Goal: Transaction & Acquisition: Purchase product/service

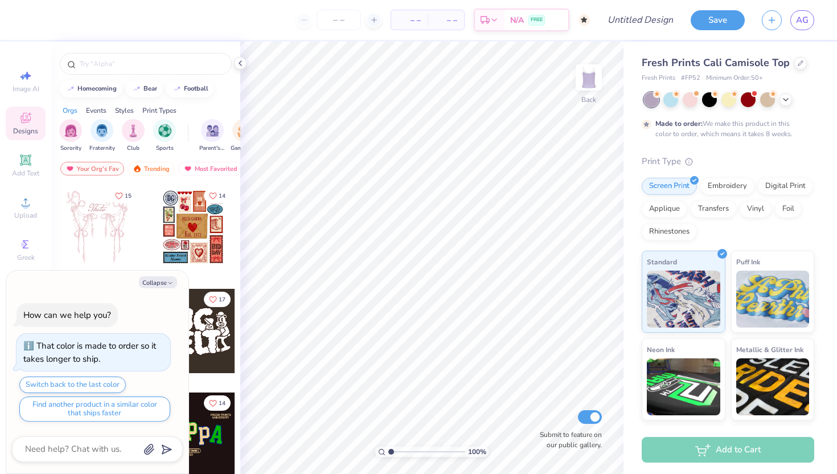
click at [671, 467] on div "Add to Cart" at bounding box center [729, 449] width 213 height 48
click at [677, 447] on div "Add to Cart" at bounding box center [728, 450] width 172 height 26
click at [28, 175] on span "Add Text" at bounding box center [25, 172] width 27 height 9
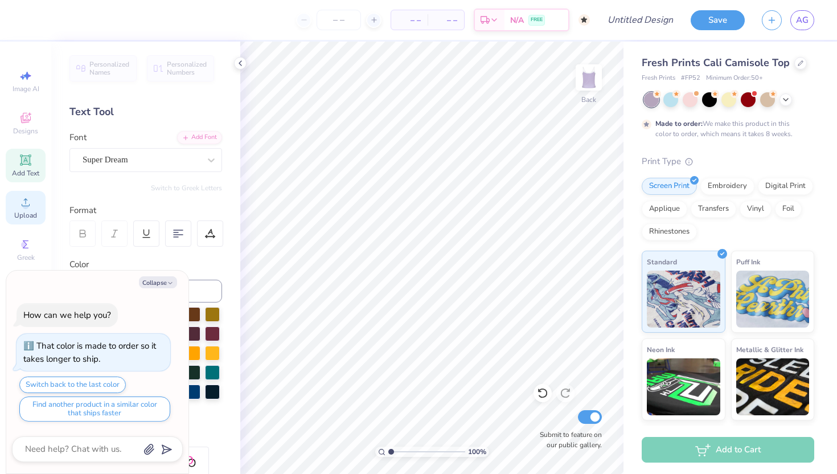
click at [22, 206] on circle at bounding box center [25, 206] width 6 height 6
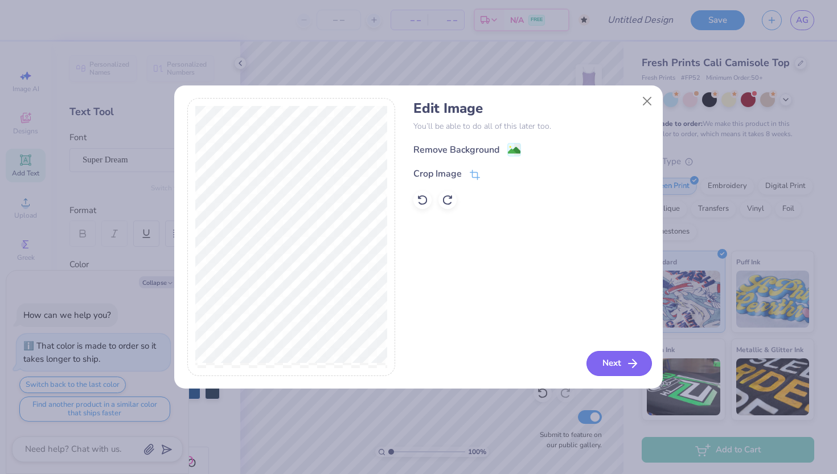
click at [594, 360] on button "Next" at bounding box center [618, 363] width 65 height 25
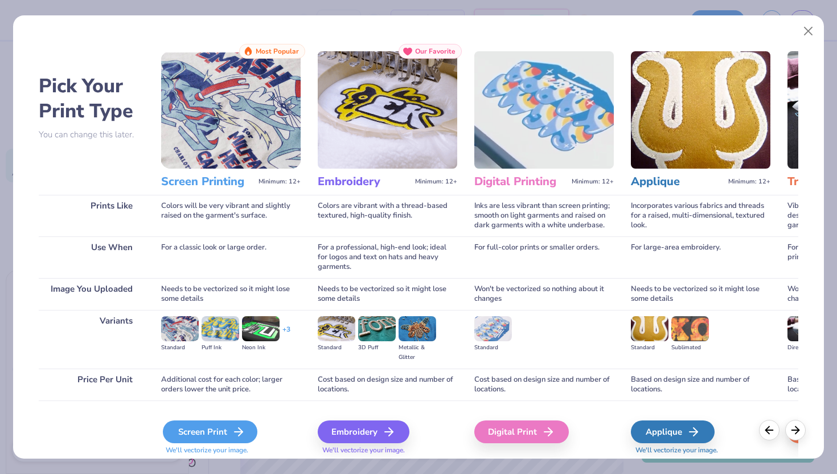
click at [202, 435] on div "Screen Print" at bounding box center [210, 431] width 94 height 23
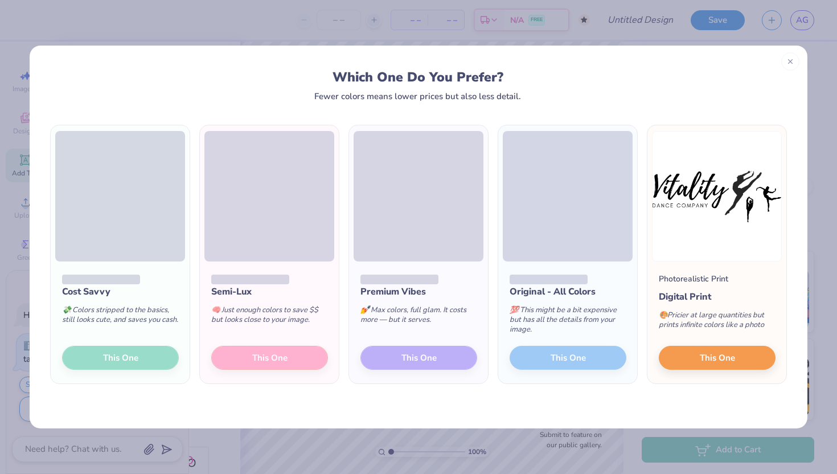
click at [139, 351] on div "Cost Savvy 💸 Colors stripped to the basics, still looks cute, and saves you cas…" at bounding box center [120, 322] width 139 height 122
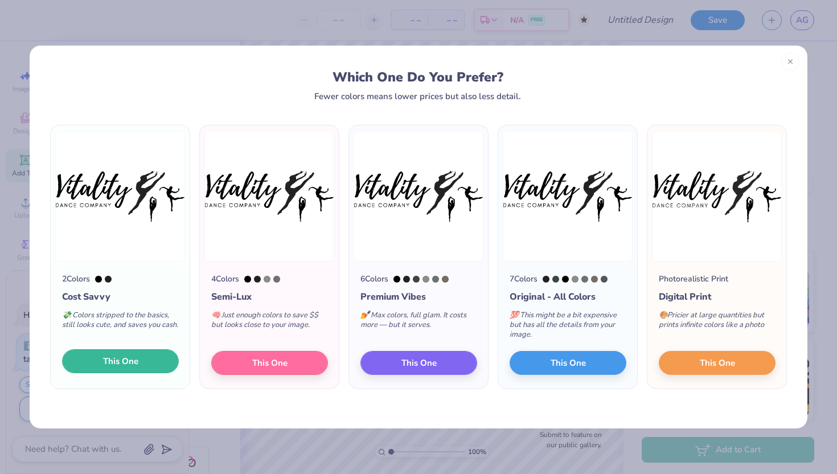
click at [125, 356] on span "This One" at bounding box center [120, 361] width 35 height 13
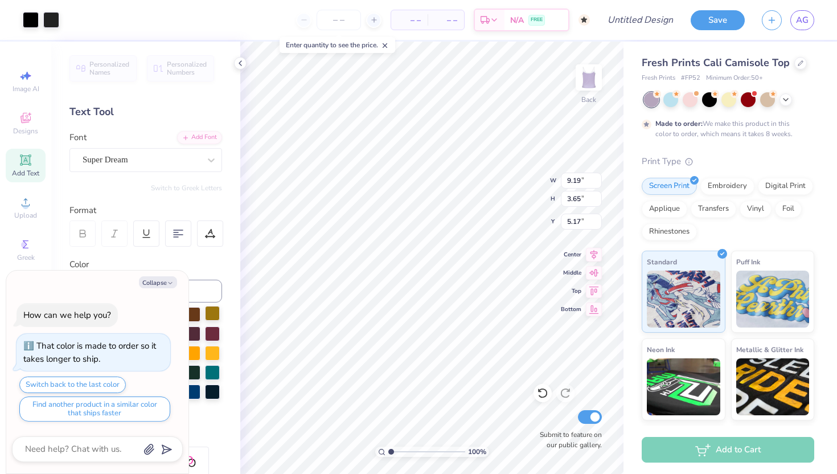
type textarea "x"
type input "3.56"
type textarea "x"
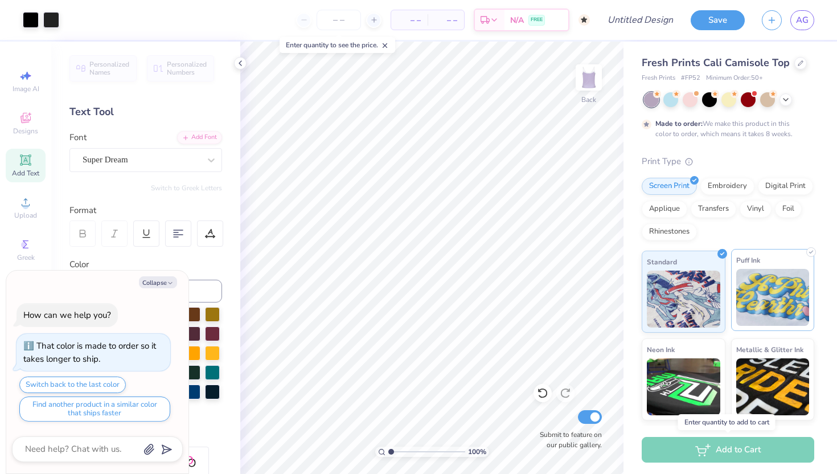
scroll to position [83, 0]
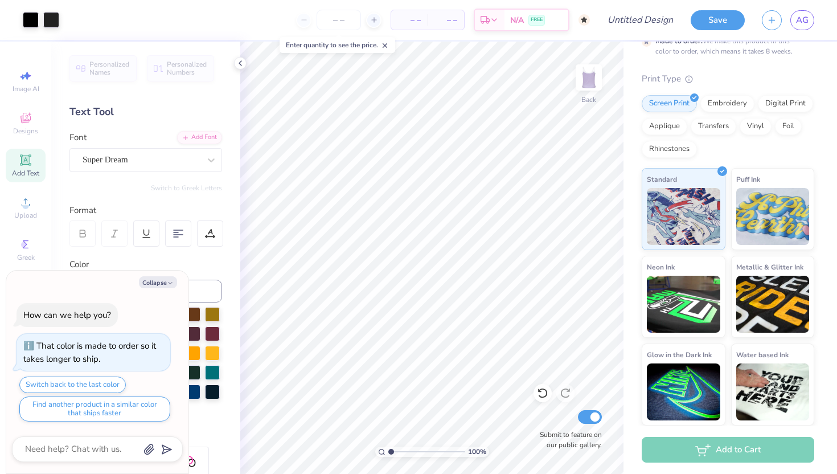
click at [701, 444] on div "Add to Cart" at bounding box center [728, 450] width 172 height 26
click at [702, 454] on div "Add to Cart" at bounding box center [728, 450] width 172 height 26
click at [590, 421] on input "Submit to feature on our public gallery." at bounding box center [590, 417] width 24 height 14
checkbox input "false"
click at [657, 27] on input "Design Title" at bounding box center [654, 20] width 56 height 23
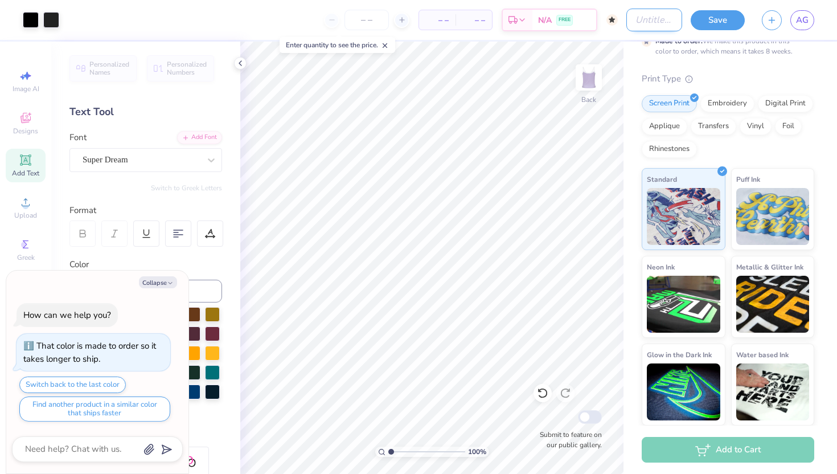
click at [657, 27] on input "Design Title" at bounding box center [654, 20] width 56 height 23
type textarea "x"
type input "V"
type textarea "x"
type input "Vi"
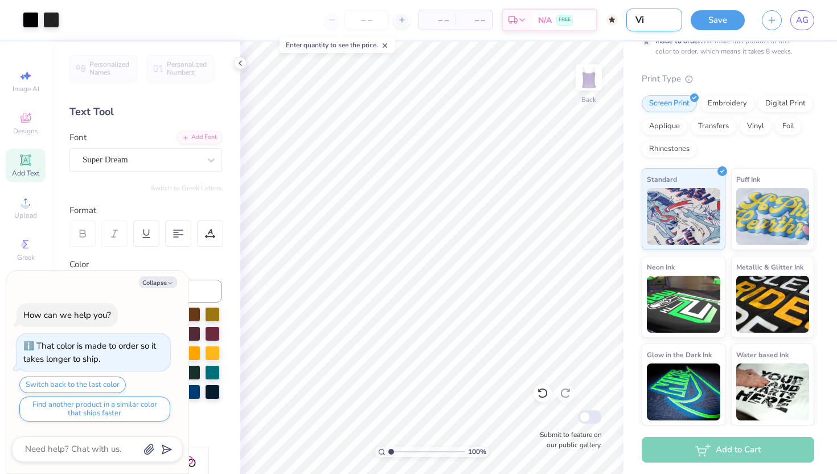
type textarea "x"
type input "Vit"
type textarea "x"
type input "Vita"
type textarea "x"
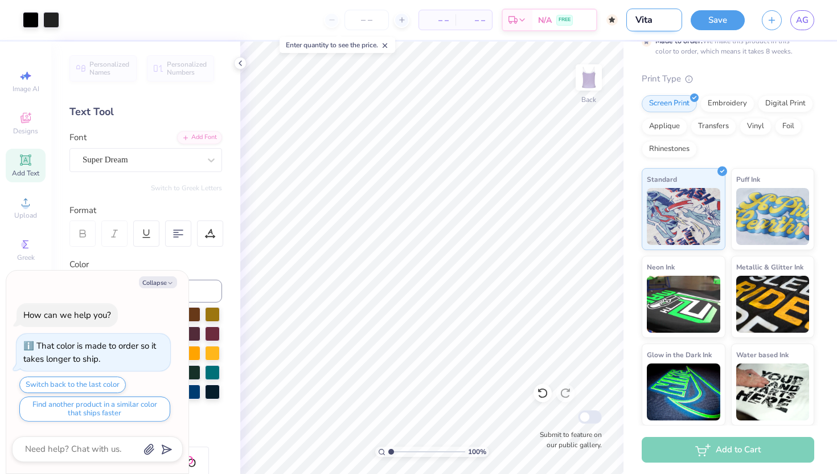
type input "Vital"
type textarea "x"
type input "Vitali"
type textarea "x"
type input "Vitalit"
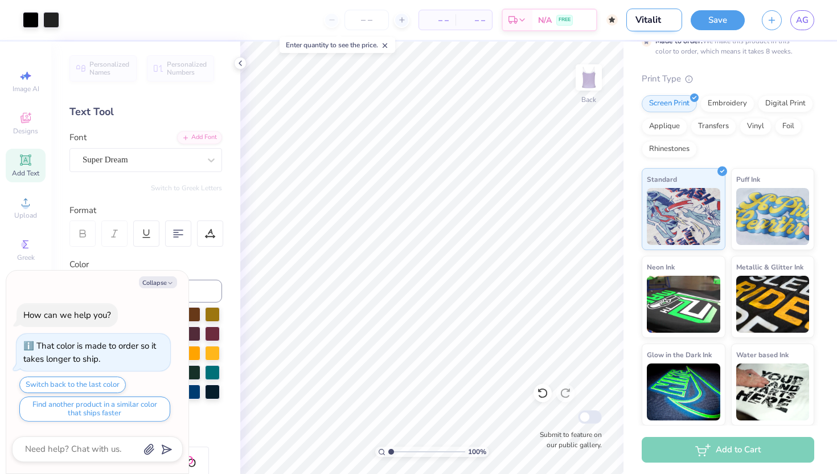
type textarea "x"
type input "Vitality"
type textarea "x"
type input "Vitality"
type textarea "x"
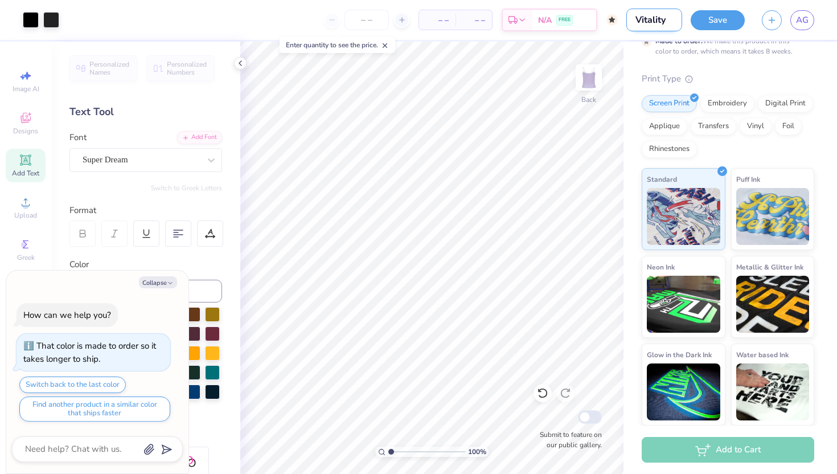
type input "Vitality T"
type textarea "x"
type input "Vitality Ta"
type textarea "x"
type input "Vitality Tan"
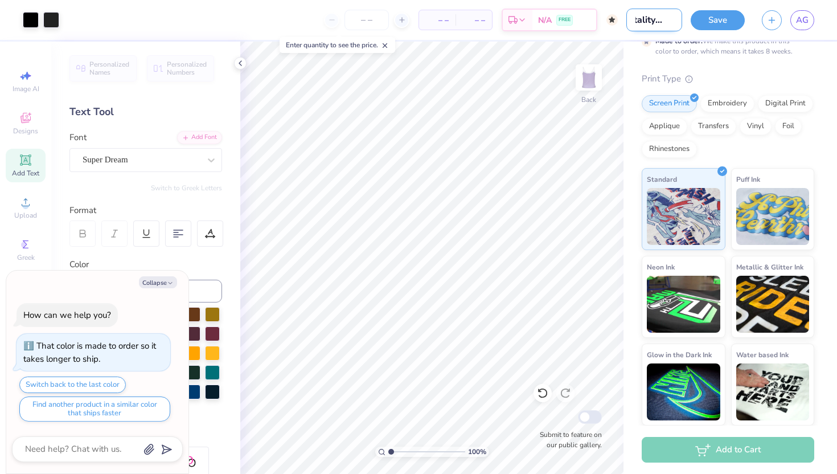
type textarea "x"
type input "Vitality Tank"
type textarea "x"
type input "Vitality Tank"
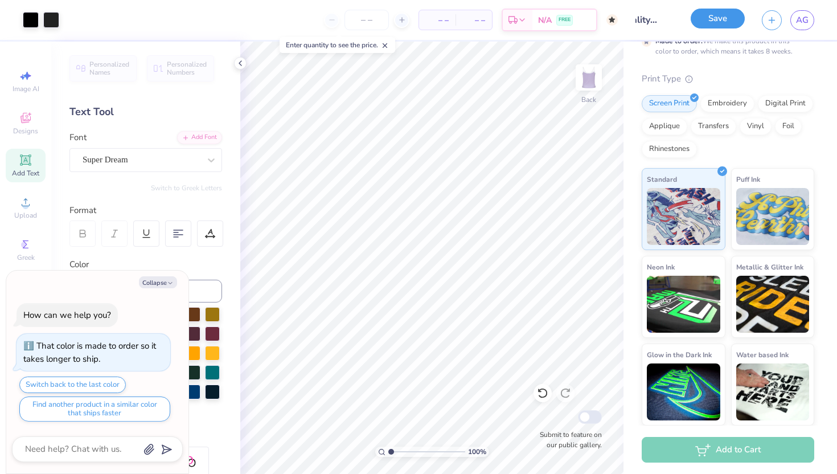
click at [735, 18] on button "Save" at bounding box center [718, 19] width 54 height 20
click at [717, 28] on div "Save" at bounding box center [718, 20] width 54 height 20
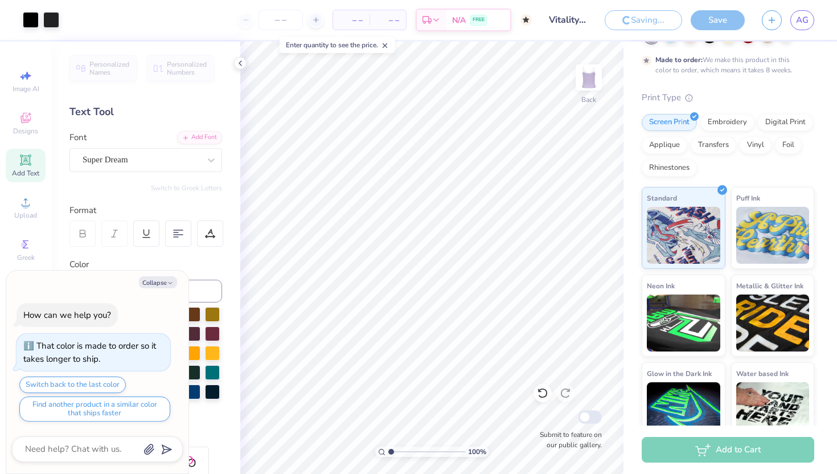
scroll to position [101, 0]
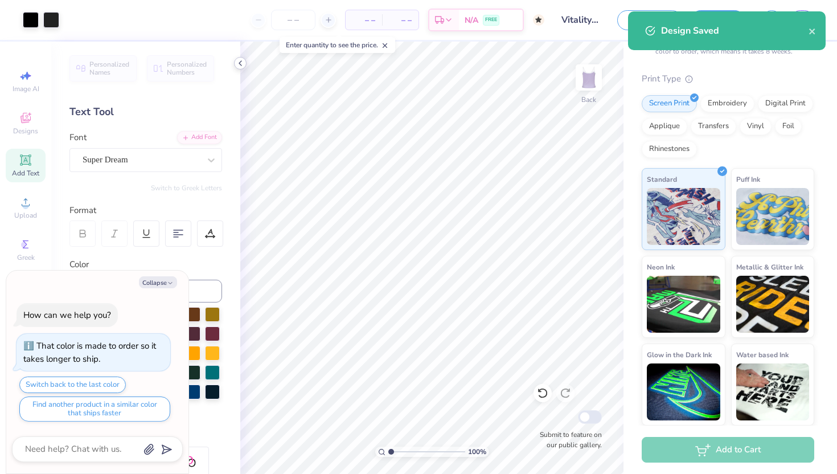
click at [241, 64] on icon at bounding box center [240, 63] width 9 height 9
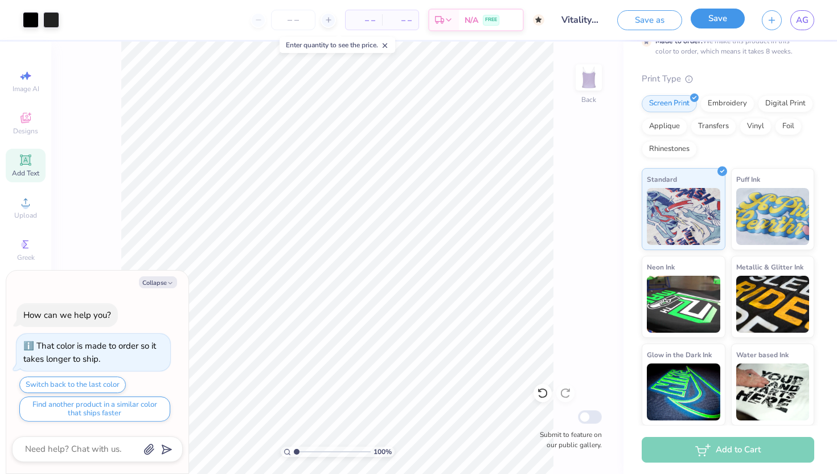
click at [718, 15] on button "Save" at bounding box center [718, 19] width 54 height 20
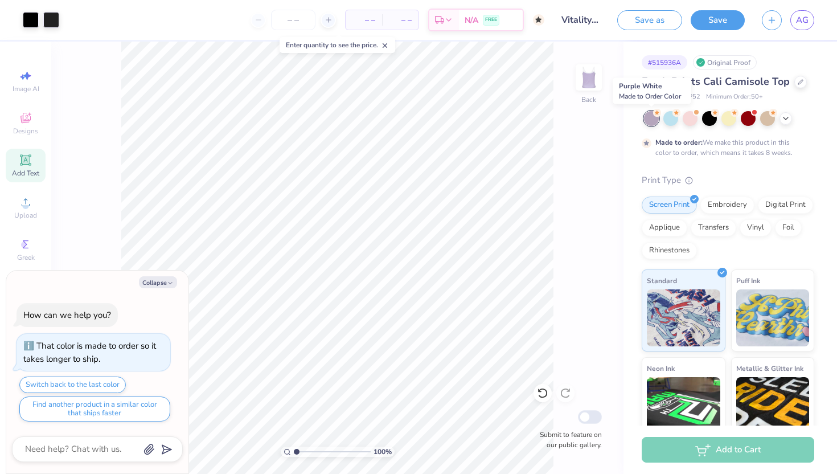
click at [648, 117] on div at bounding box center [651, 118] width 15 height 15
type textarea "x"
click at [713, 455] on div "Add to Cart" at bounding box center [728, 450] width 172 height 26
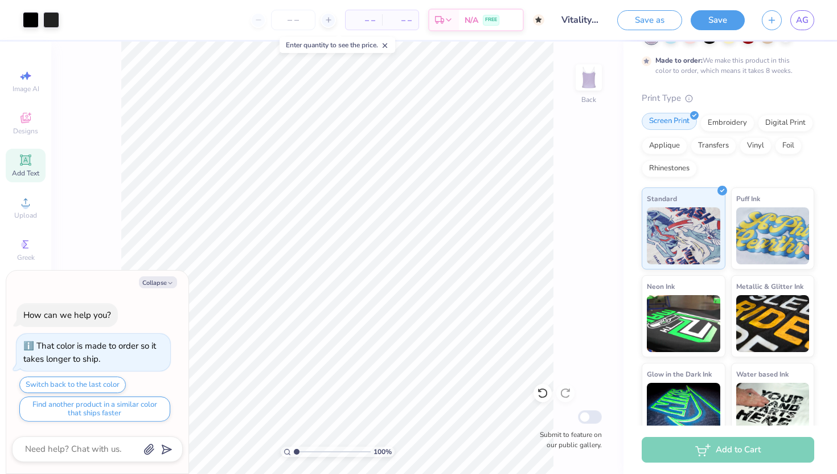
scroll to position [101, 0]
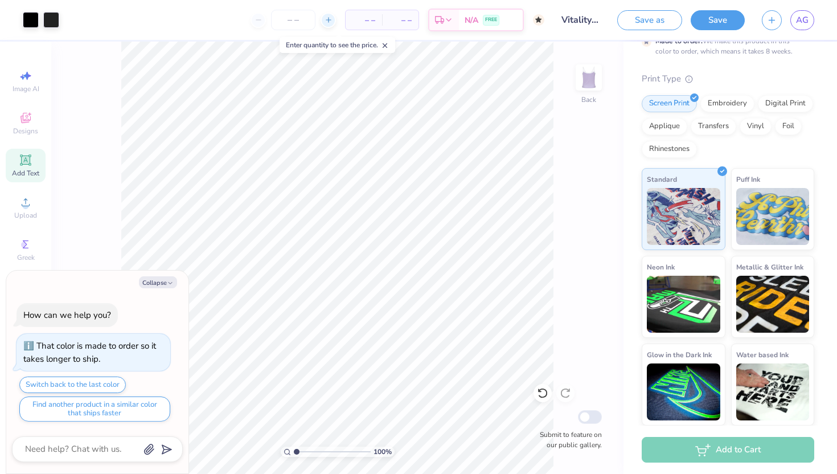
click at [331, 23] on icon at bounding box center [328, 20] width 8 height 8
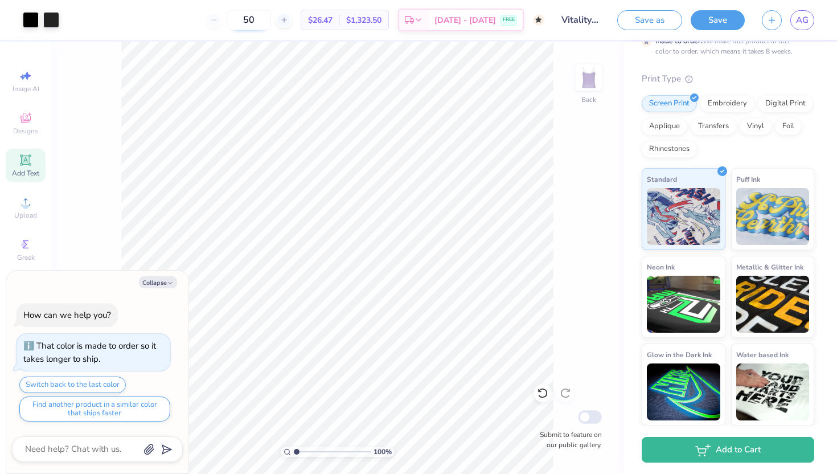
click at [250, 20] on input "50" at bounding box center [249, 20] width 44 height 20
type input "5"
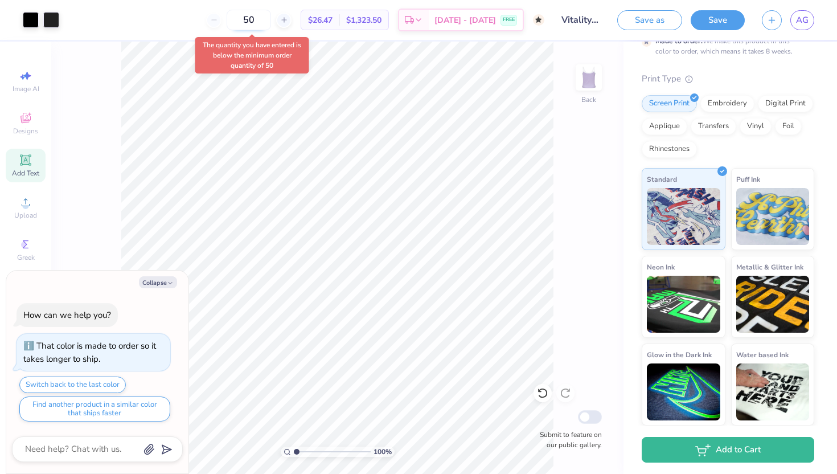
click at [251, 26] on input "50" at bounding box center [249, 20] width 44 height 20
type input "5"
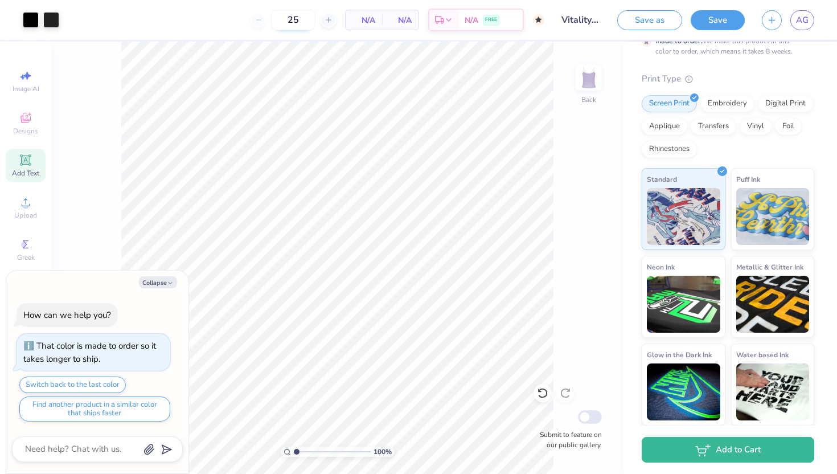
type input "50"
click at [805, 18] on span "AG" at bounding box center [802, 20] width 13 height 13
type textarea "x"
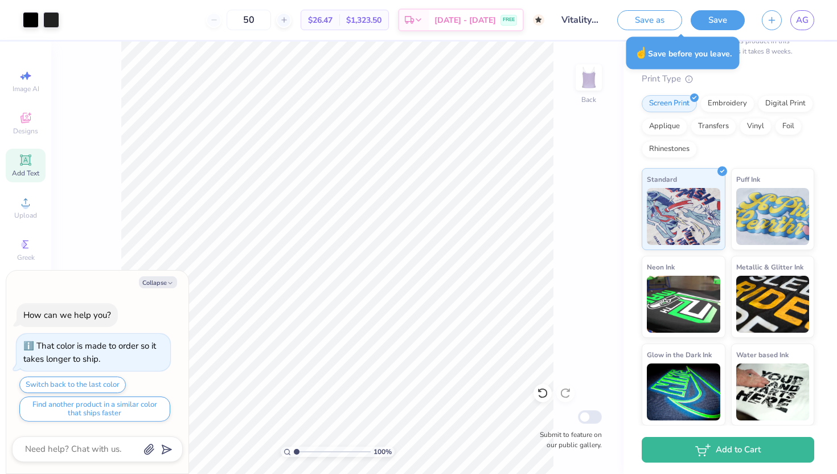
click at [578, 20] on input "Vitality Tank" at bounding box center [581, 20] width 56 height 23
click at [798, 26] on link "AG" at bounding box center [802, 20] width 24 height 20
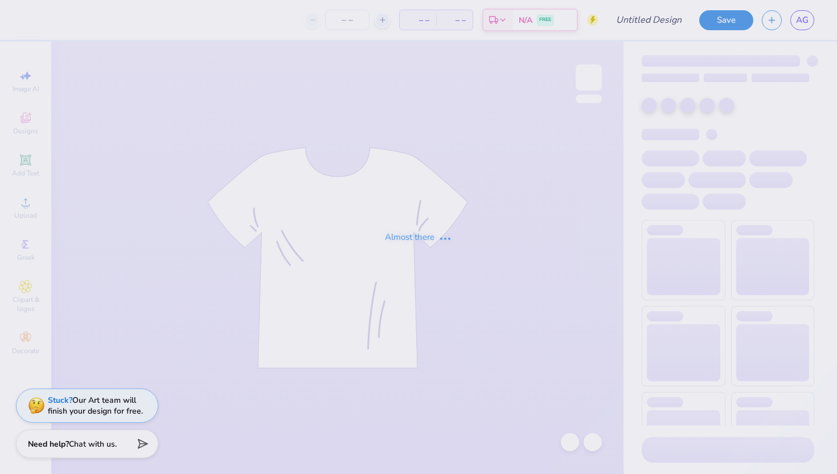
type input "Vitality 1"
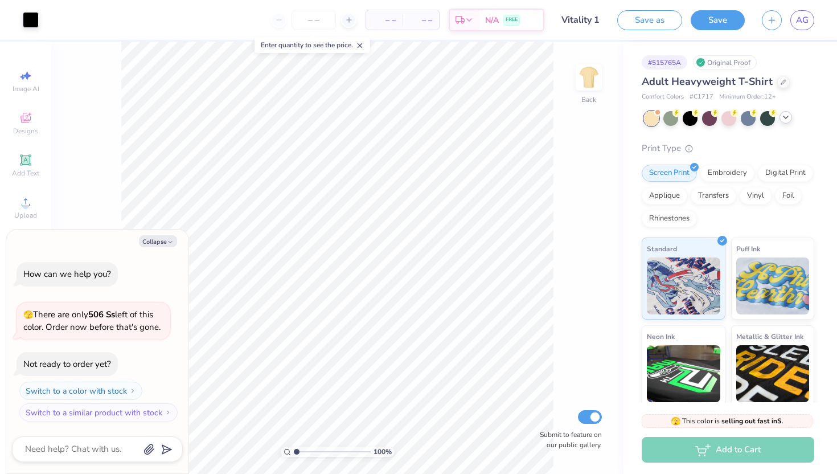
click at [785, 117] on icon at bounding box center [785, 117] width 9 height 9
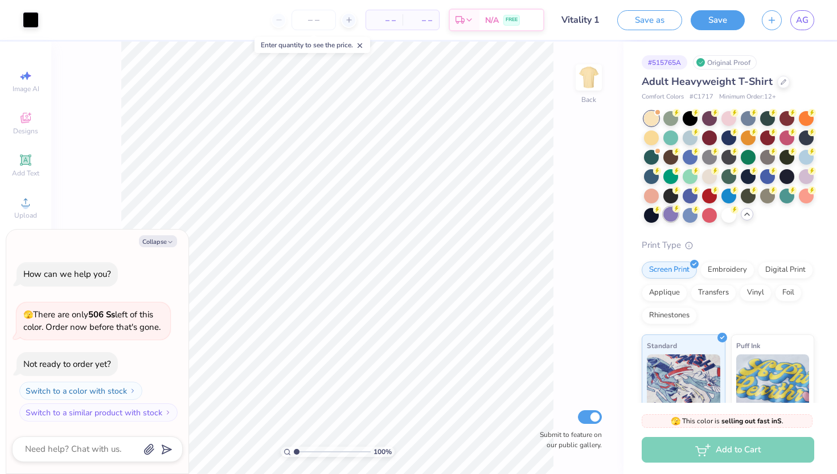
click at [669, 213] on div at bounding box center [670, 214] width 15 height 15
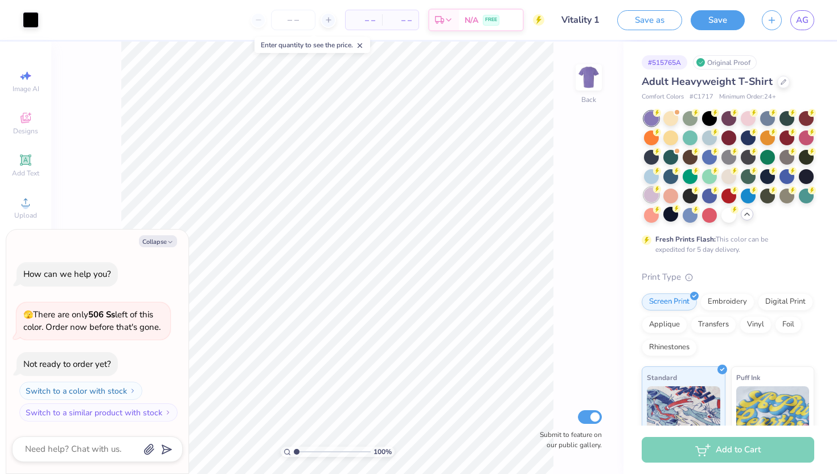
click at [651, 198] on div at bounding box center [651, 194] width 15 height 15
click at [746, 122] on div at bounding box center [748, 117] width 15 height 15
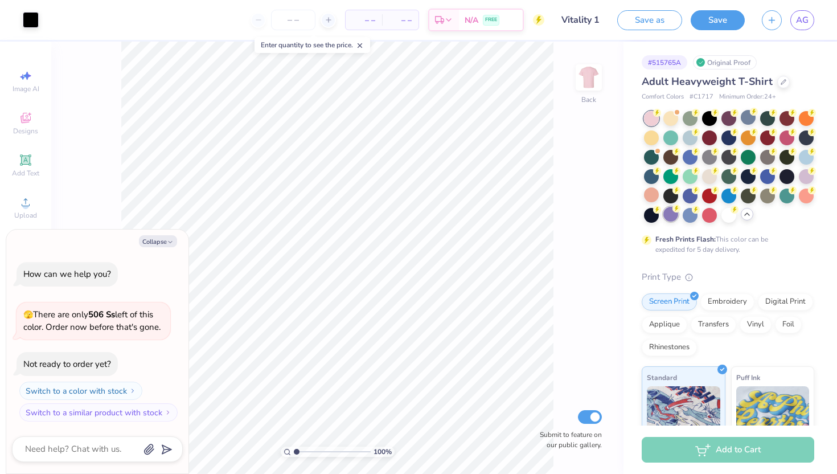
click at [669, 217] on div at bounding box center [670, 214] width 15 height 15
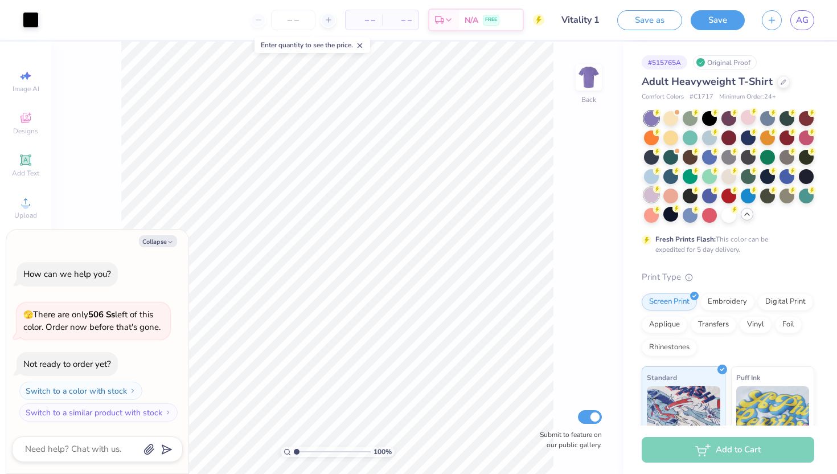
click at [653, 199] on div at bounding box center [651, 194] width 15 height 15
click at [664, 211] on div at bounding box center [670, 214] width 15 height 15
click at [22, 200] on icon at bounding box center [26, 202] width 14 height 14
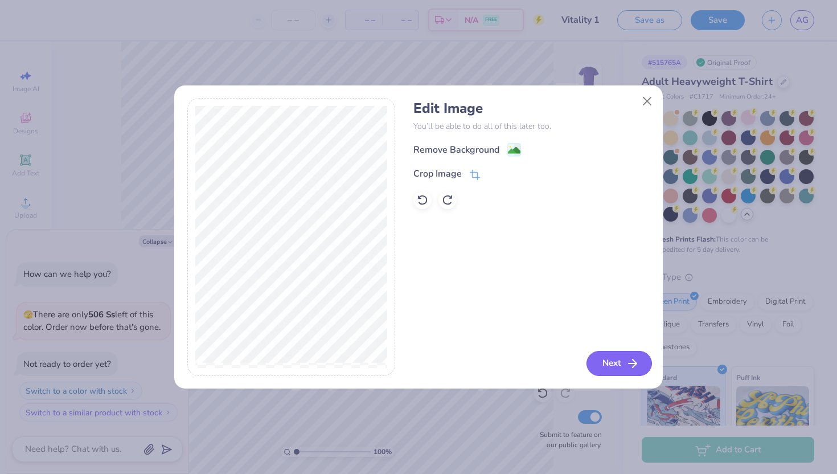
click at [596, 359] on button "Next" at bounding box center [618, 363] width 65 height 25
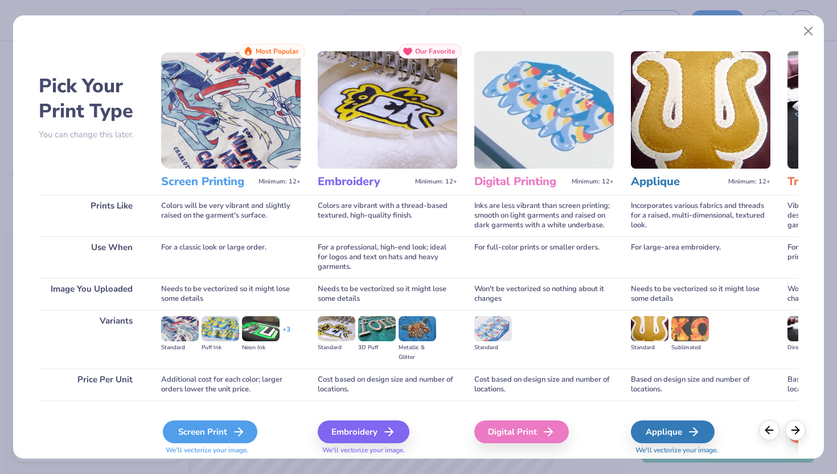
click at [187, 435] on div "Screen Print" at bounding box center [210, 431] width 94 height 23
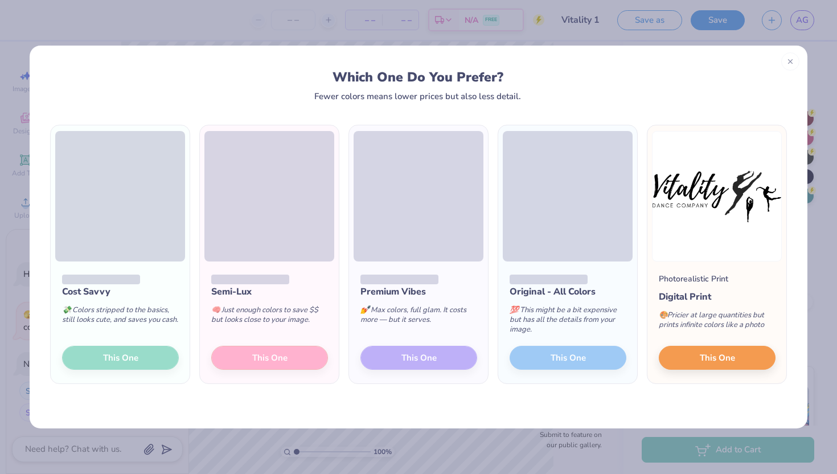
click at [105, 359] on div "Cost Savvy 💸 Colors stripped to the basics, still looks cute, and saves you cas…" at bounding box center [120, 322] width 139 height 122
click at [106, 363] on div "Cost Savvy 💸 Colors stripped to the basics, still looks cute, and saves you cas…" at bounding box center [120, 322] width 139 height 122
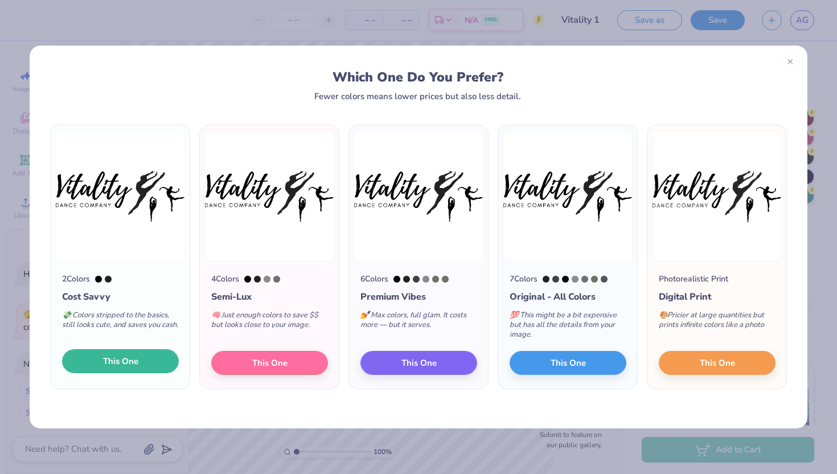
click at [103, 361] on span "This One" at bounding box center [120, 361] width 35 height 13
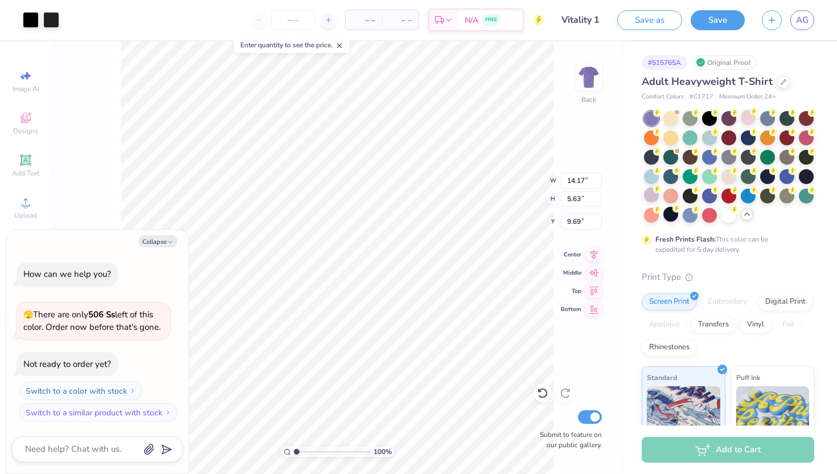
type textarea "x"
type input "4.84"
type textarea "x"
type input "12.86"
type input "5.11"
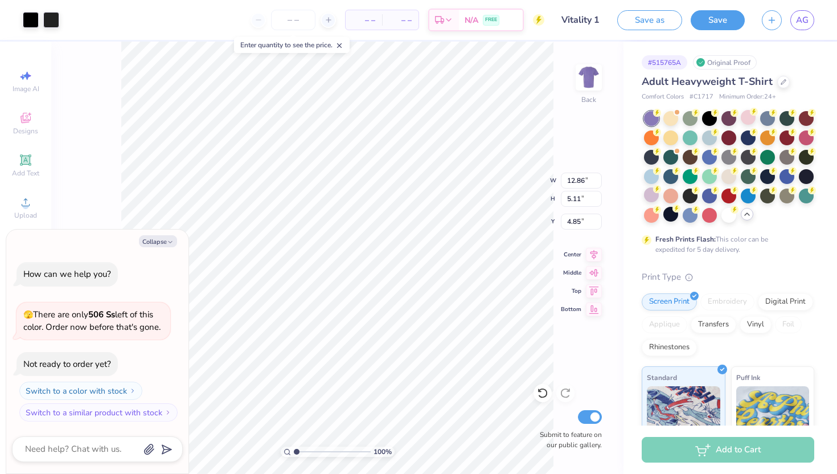
type textarea "x"
type input "3.00"
type textarea "x"
